Goal: Check status: Check status

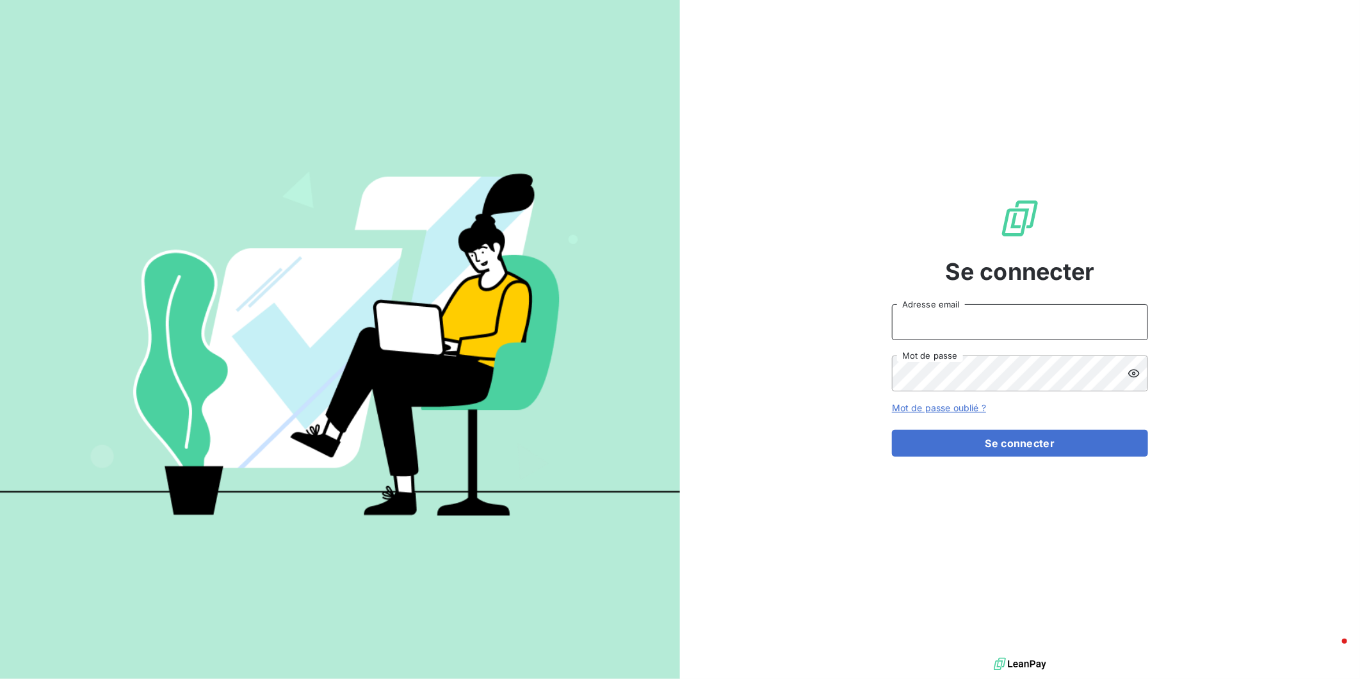
type input "[EMAIL_ADDRESS][DOMAIN_NAME]"
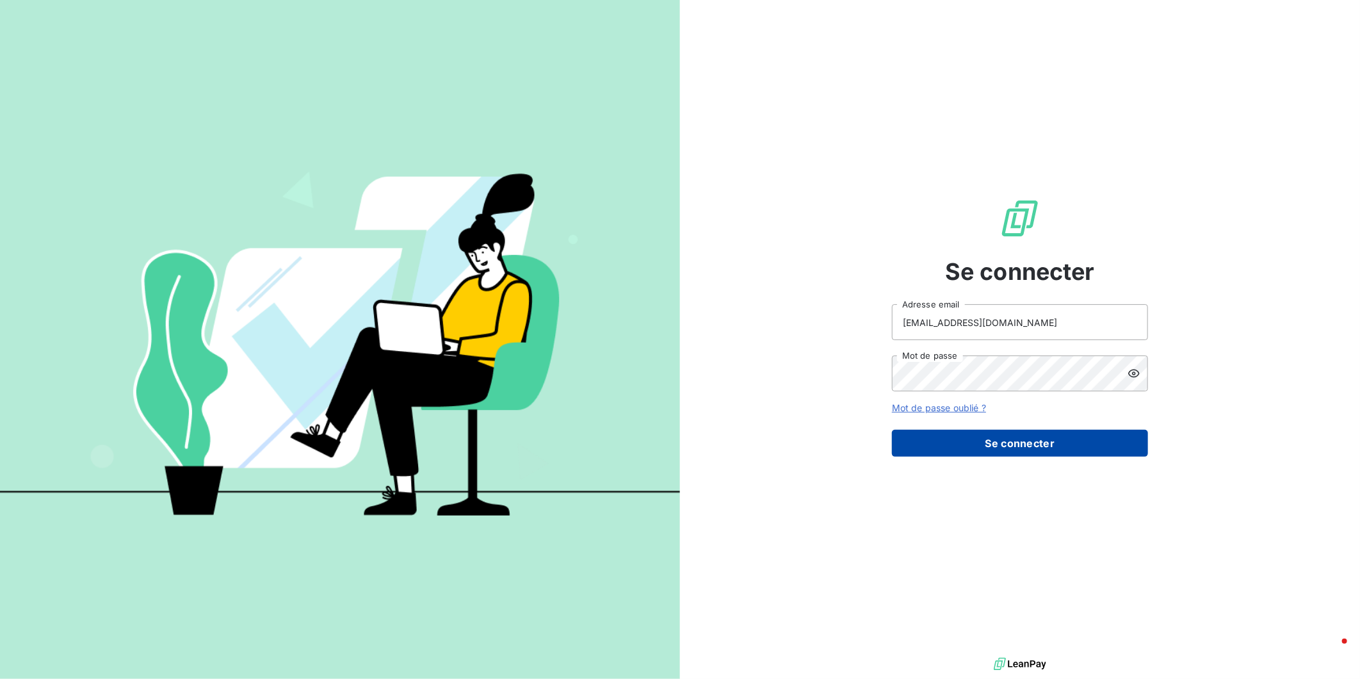
click at [1019, 432] on button "Se connecter" at bounding box center [1020, 443] width 256 height 27
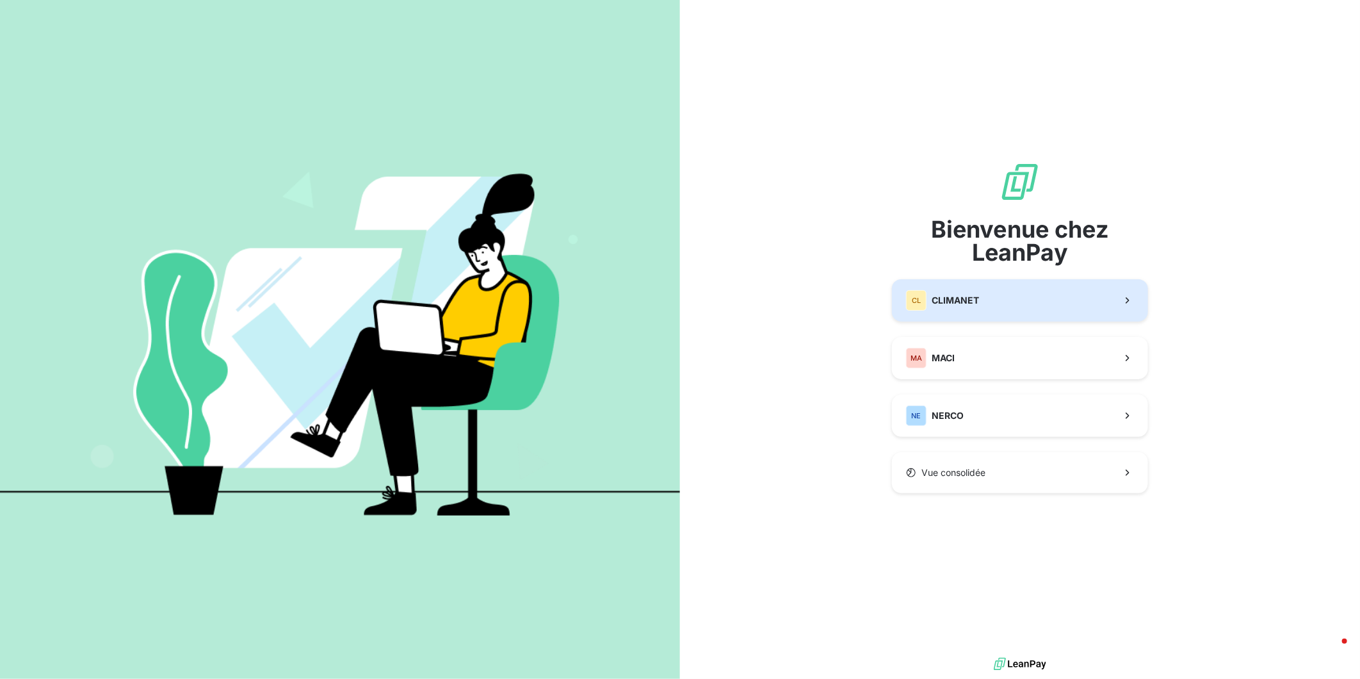
click at [1038, 309] on button "CL CLIMANET" at bounding box center [1020, 300] width 256 height 42
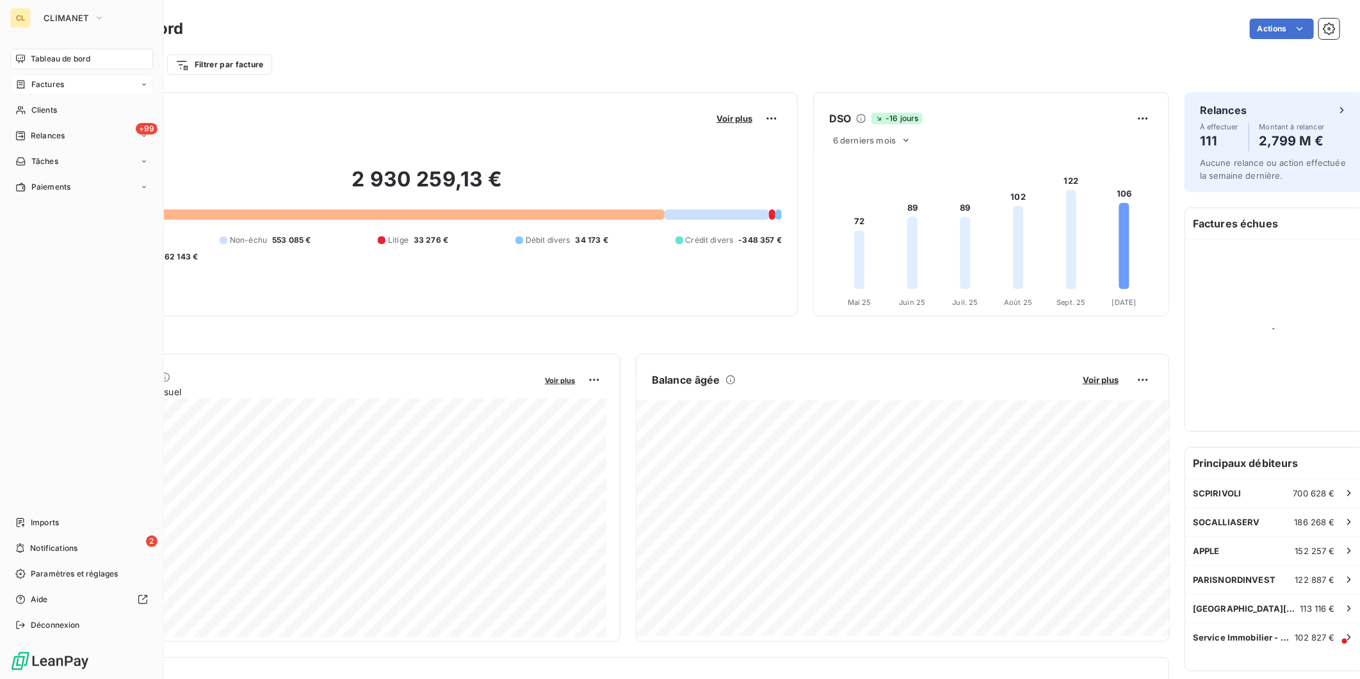
click at [33, 79] on span "Factures" at bounding box center [47, 85] width 33 height 12
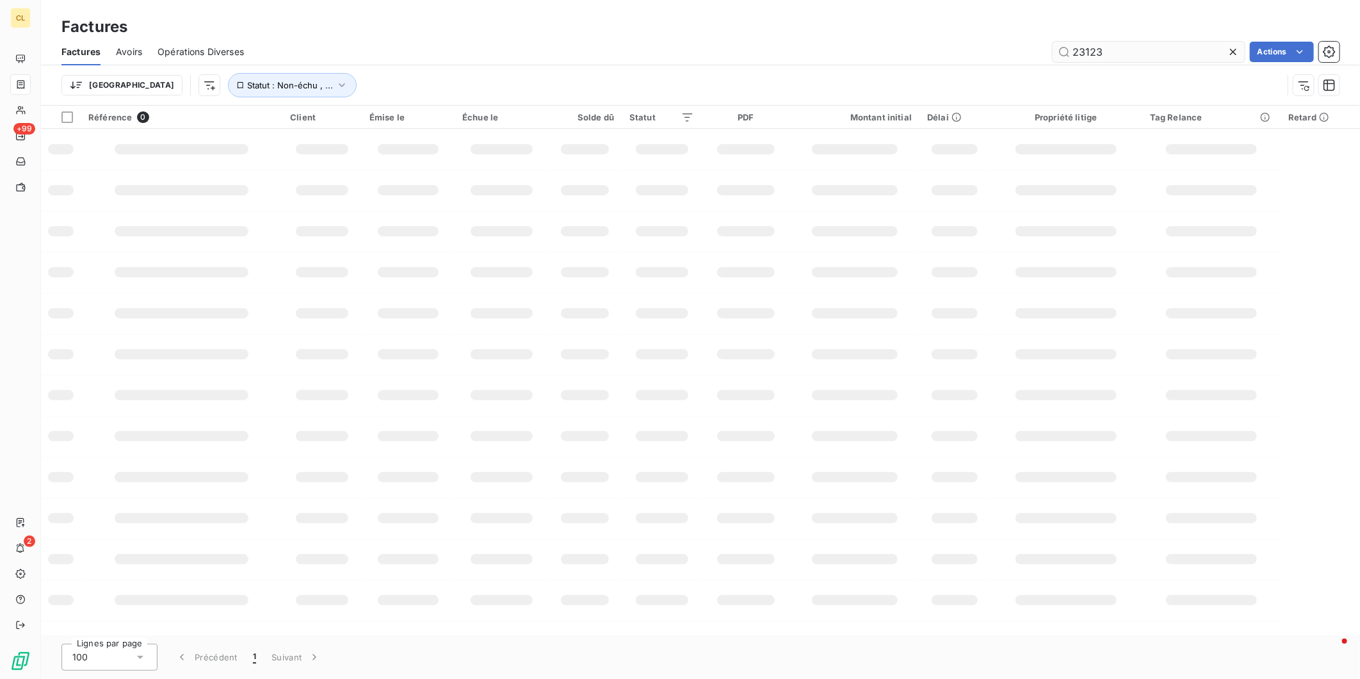
drag, startPoint x: 1153, startPoint y: 40, endPoint x: 1074, endPoint y: 40, distance: 78.7
click at [1075, 42] on input "23123" at bounding box center [1148, 52] width 192 height 20
drag, startPoint x: 1128, startPoint y: 45, endPoint x: 1056, endPoint y: 45, distance: 71.7
click at [1056, 45] on div "23021 Actions" at bounding box center [799, 52] width 1080 height 20
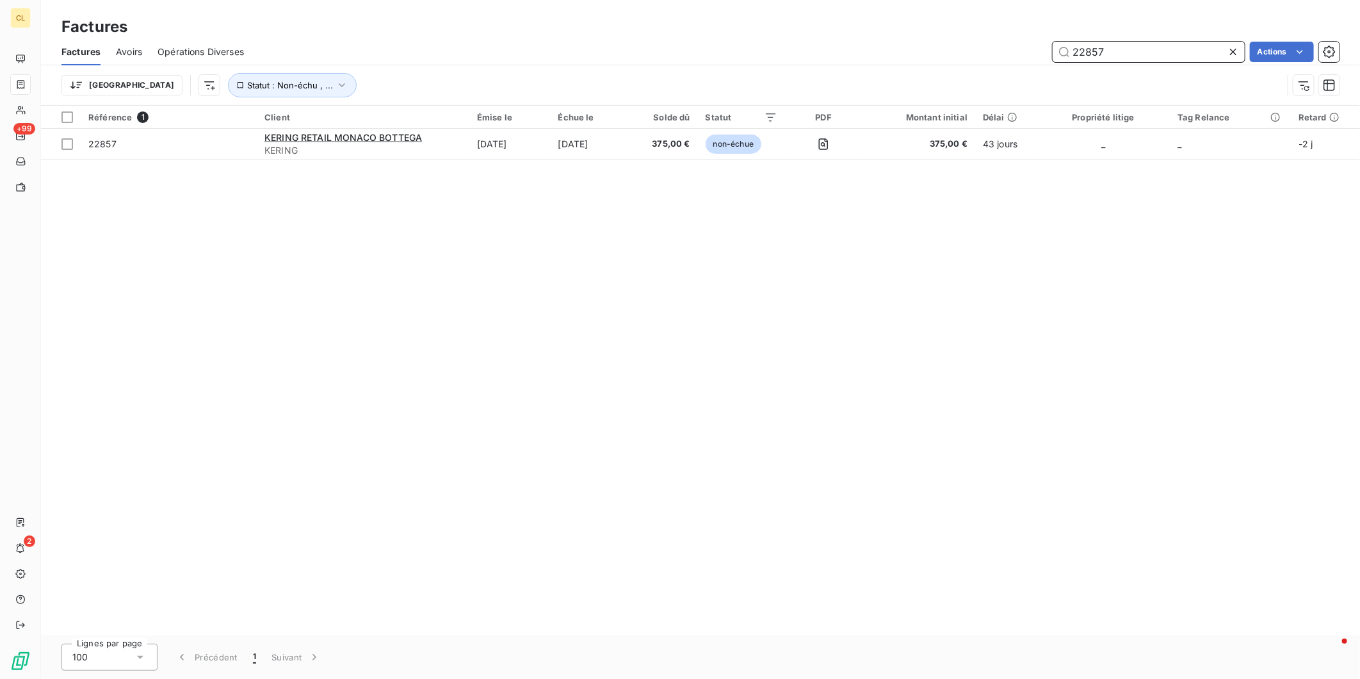
drag, startPoint x: 1121, startPoint y: 44, endPoint x: 1000, endPoint y: 42, distance: 121.0
click at [1000, 42] on div "22857 Actions" at bounding box center [799, 52] width 1080 height 20
type input "22789"
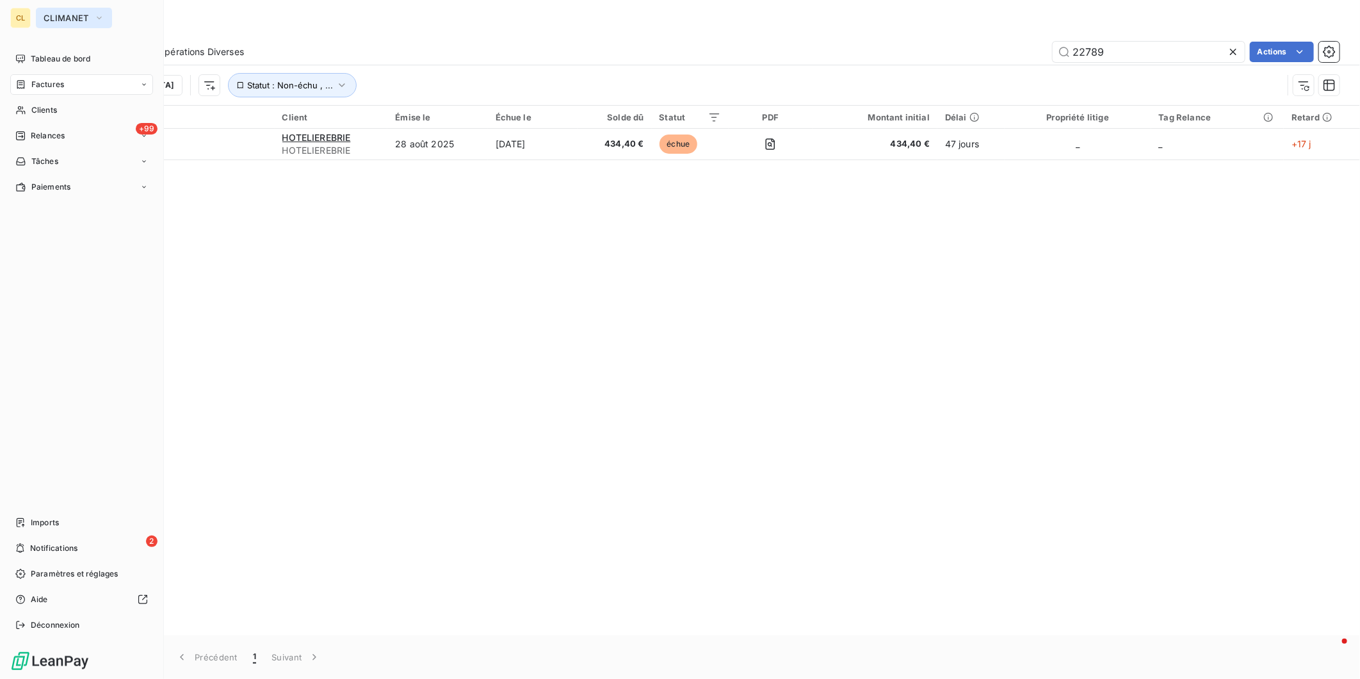
click at [94, 14] on icon "button" at bounding box center [99, 18] width 10 height 13
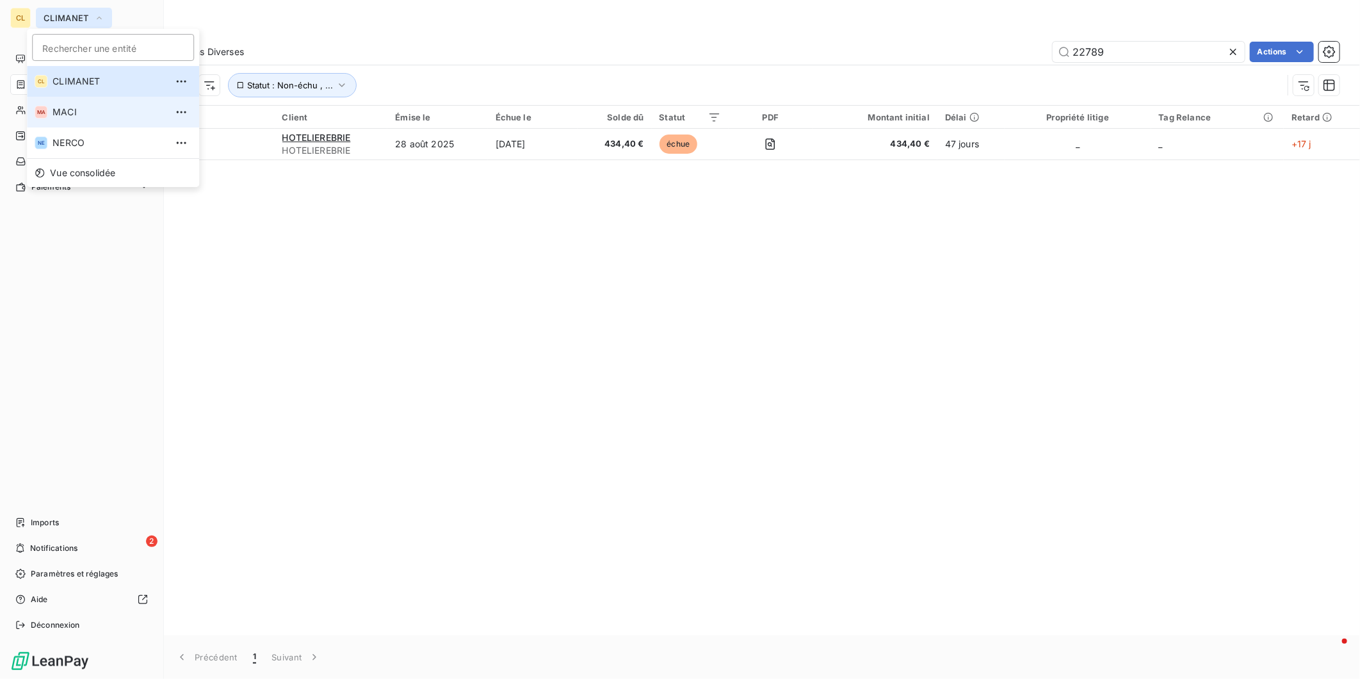
click at [60, 106] on span "MACI" at bounding box center [108, 112] width 113 height 13
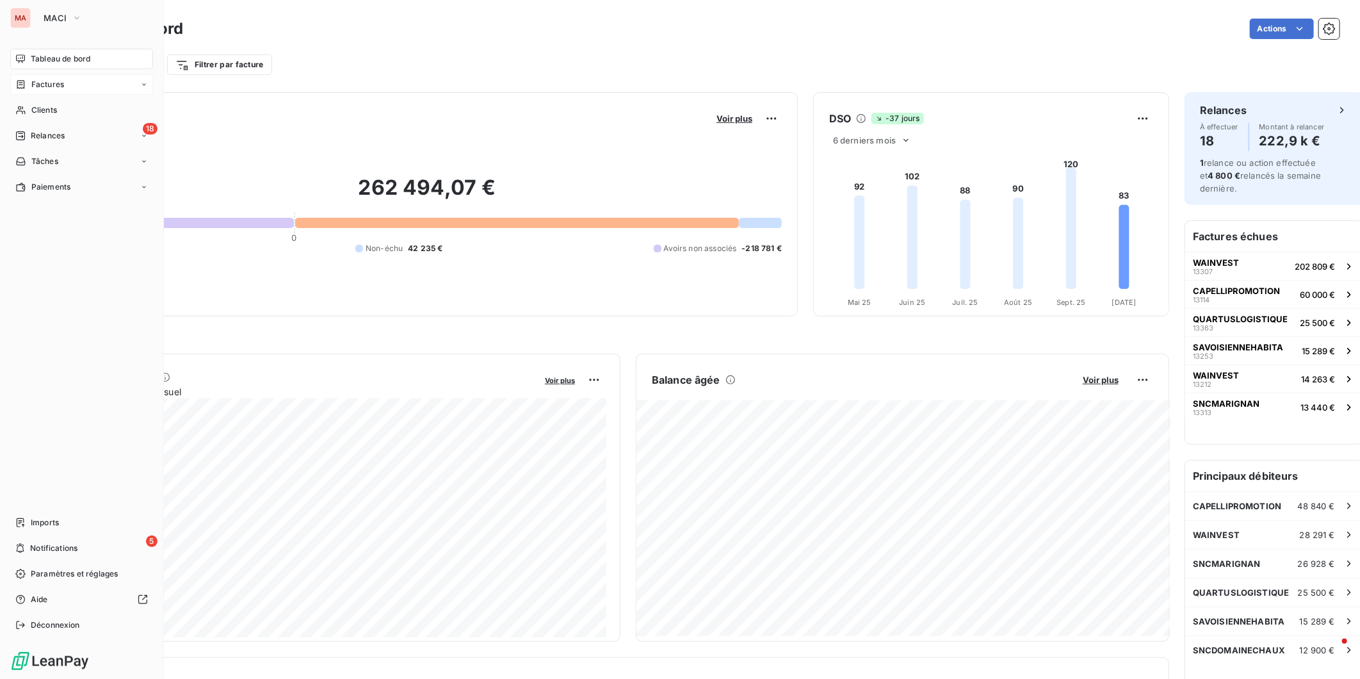
click at [58, 74] on div "Factures" at bounding box center [81, 84] width 143 height 20
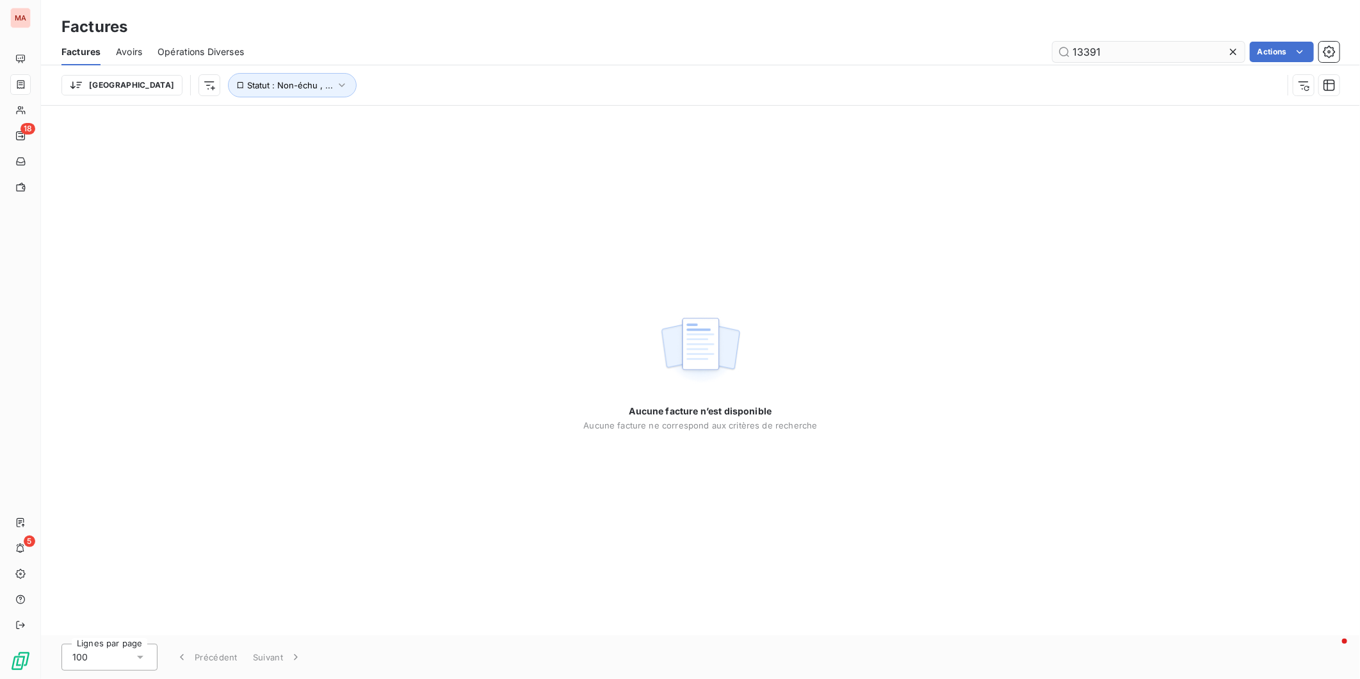
drag, startPoint x: 1117, startPoint y: 42, endPoint x: 1084, endPoint y: 42, distance: 32.7
click at [1084, 42] on input "13391" at bounding box center [1148, 52] width 192 height 20
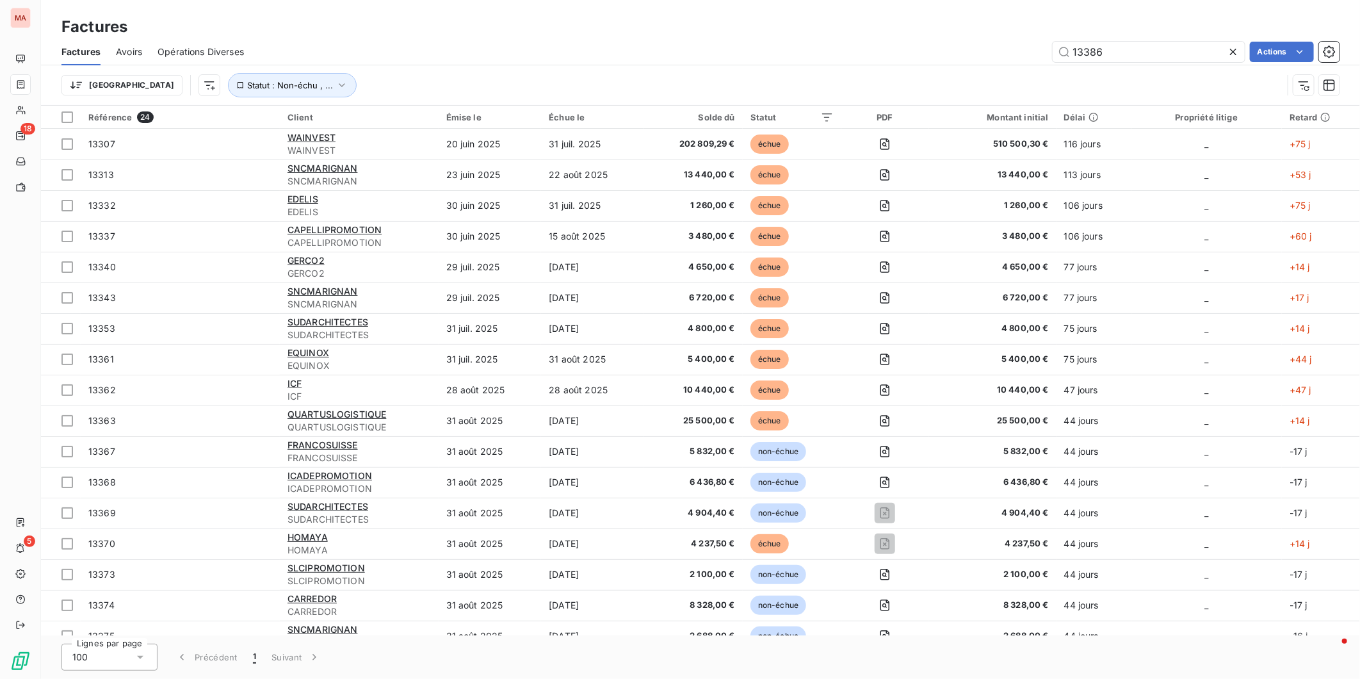
type input "13386"
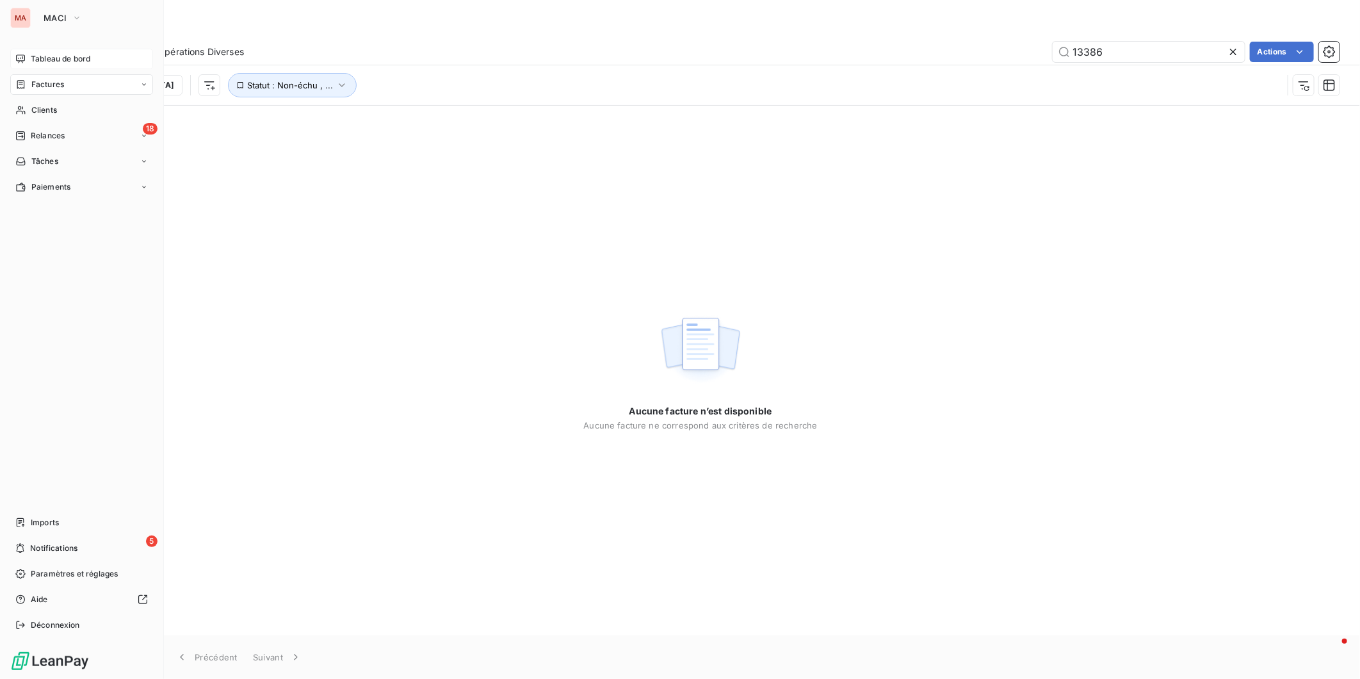
click at [33, 53] on span "Tableau de bord" at bounding box center [61, 59] width 60 height 12
